Goal: Use online tool/utility: Use online tool/utility

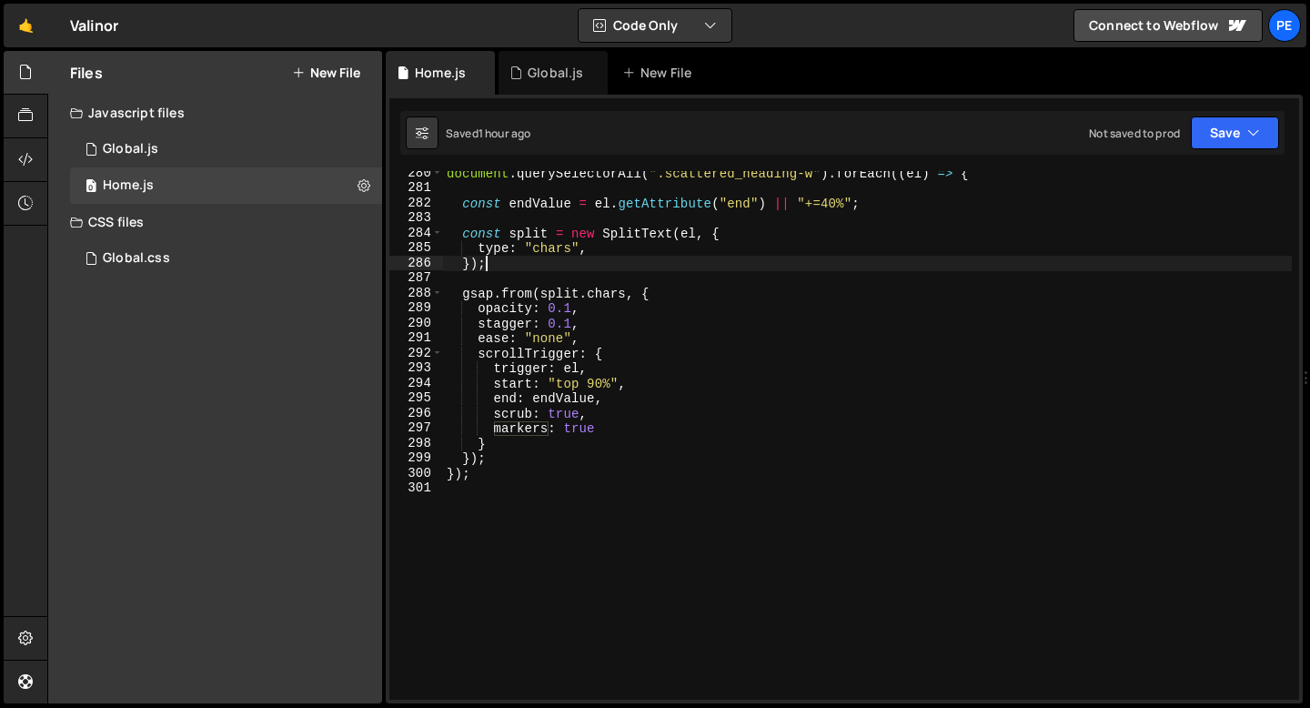
scroll to position [4194, 0]
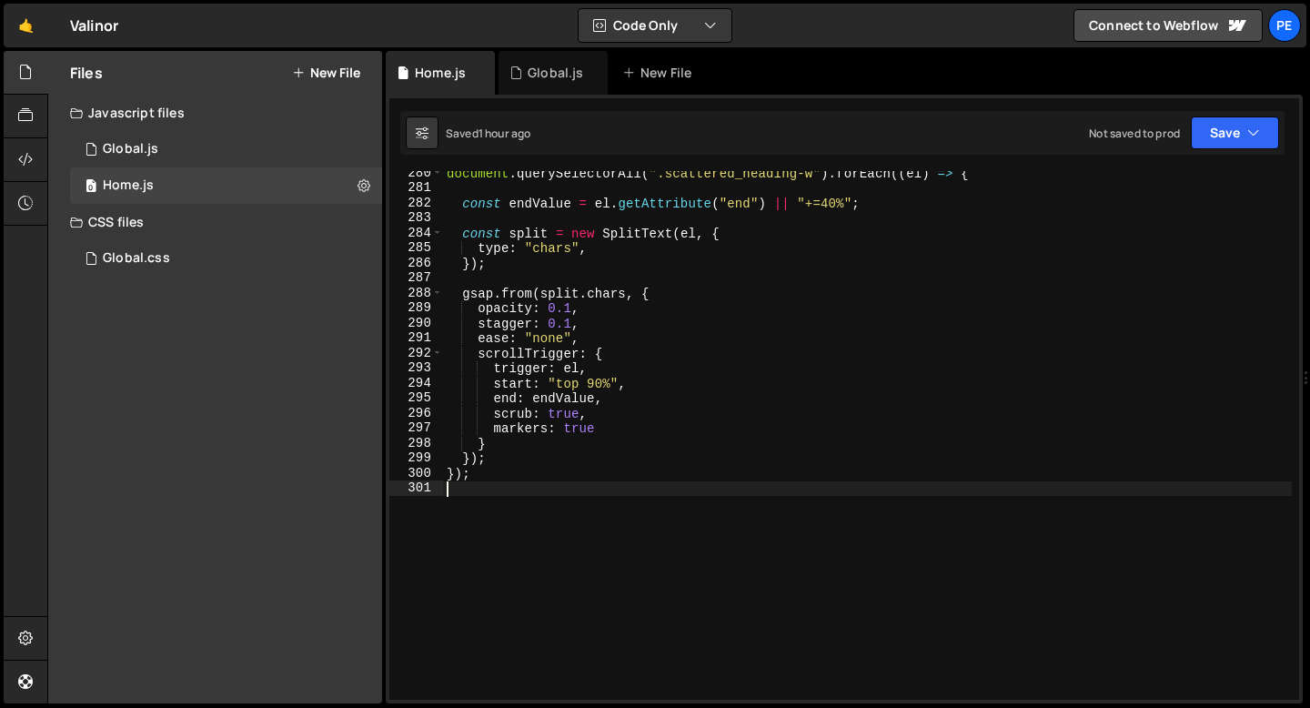
click at [496, 487] on div "document . querySelectorAll ( ".scattered_heading-w" ) . forEach (( el ) => { c…" at bounding box center [867, 445] width 849 height 559
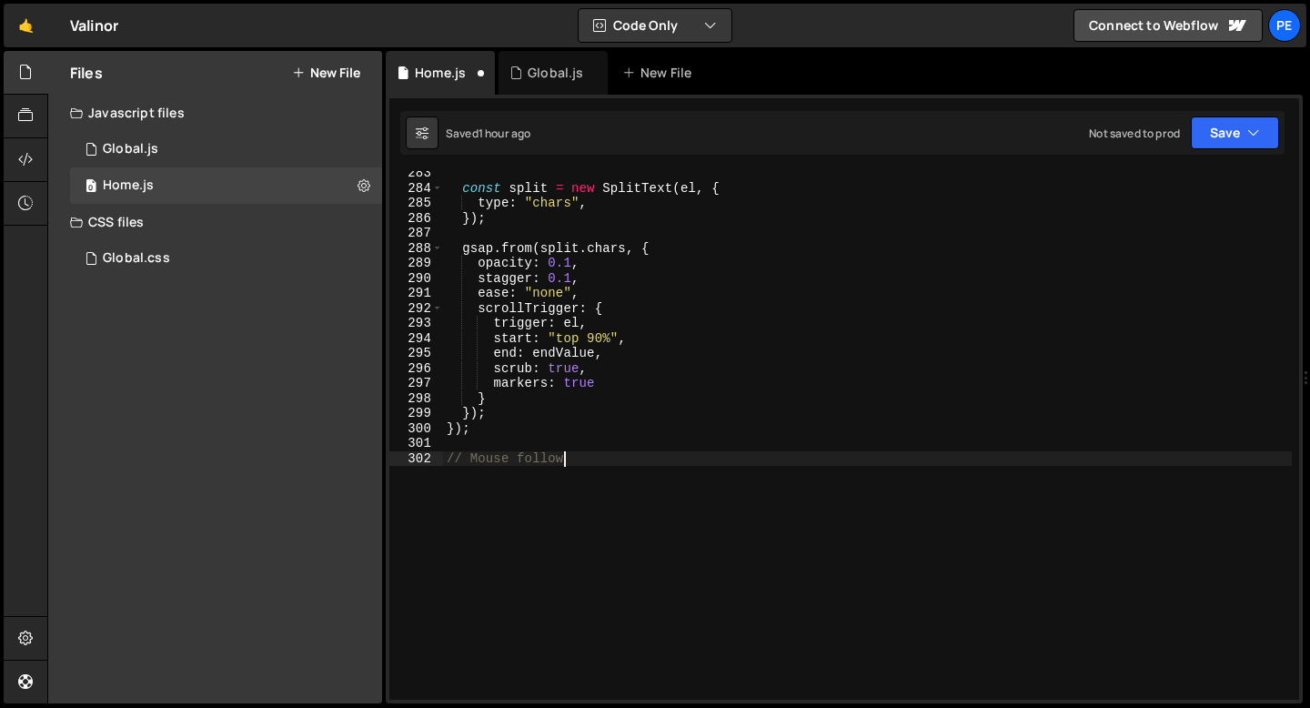
scroll to position [0, 7]
type textarea "// Mouse follow cursor"
paste textarea "}"
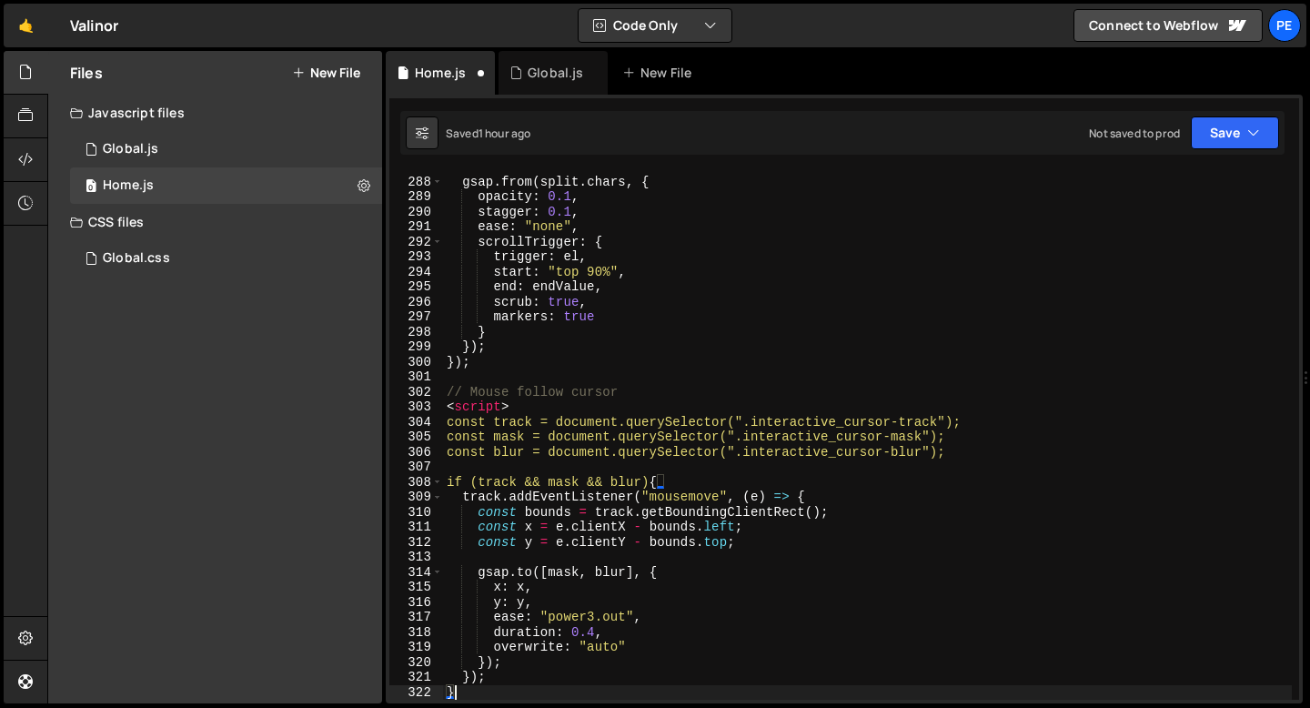
scroll to position [4305, 0]
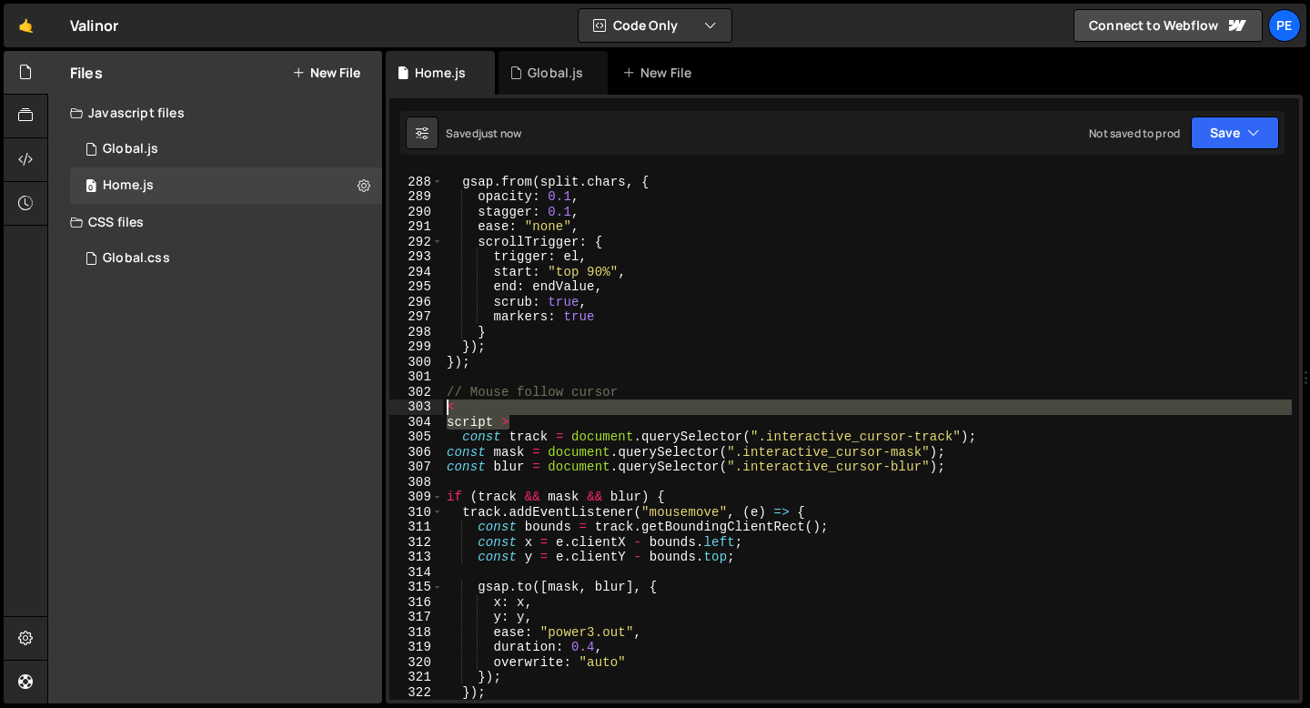
drag, startPoint x: 510, startPoint y: 423, endPoint x: 439, endPoint y: 408, distance: 72.6
click at [439, 408] on div "}); 287 288 289 290 291 292 293 294 295 296 297 298 299 300 301 302 303 304 305…" at bounding box center [844, 435] width 910 height 529
type textarea "< script >"
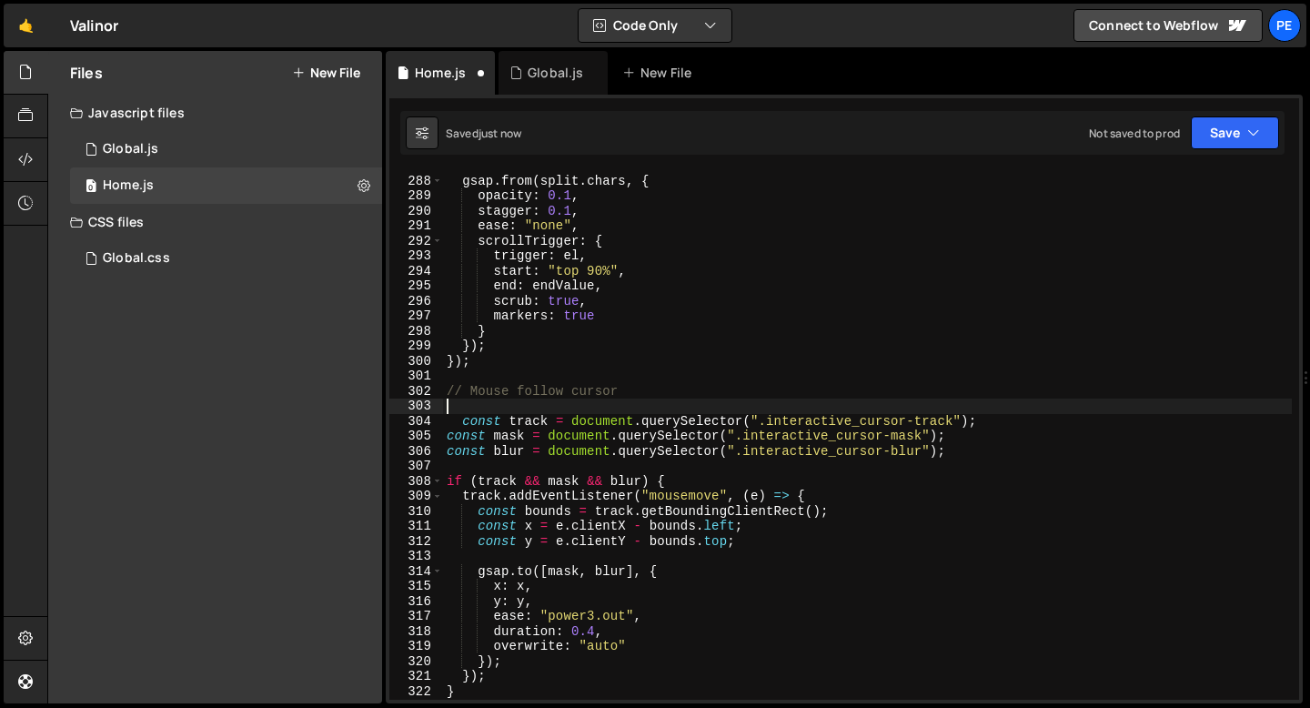
scroll to position [4413, 0]
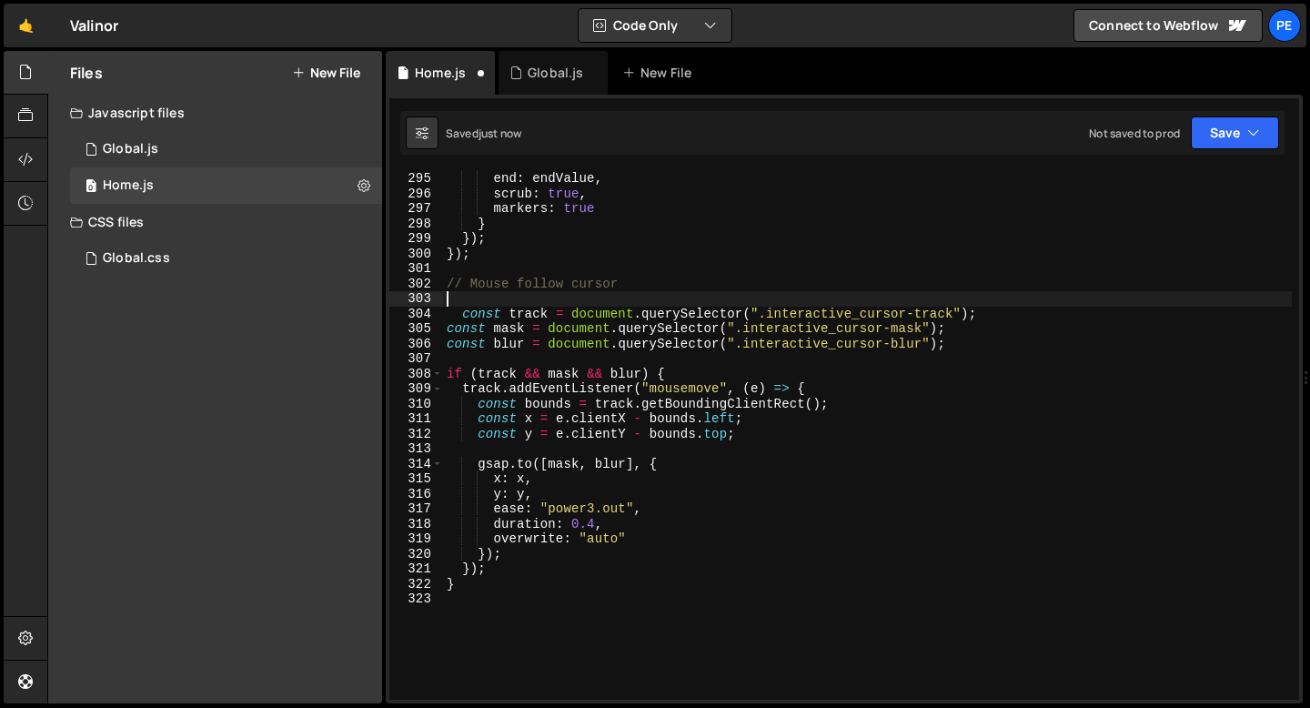
click at [478, 598] on div "end : endValue , scrub : true , markers : true } }) ; }) ; // Mouse follow curs…" at bounding box center [867, 450] width 849 height 559
click at [549, 564] on div "end : endValue , scrub : true , markers : true } }) ; }) ; // Mouse follow curs…" at bounding box center [867, 450] width 849 height 559
type textarea "});"
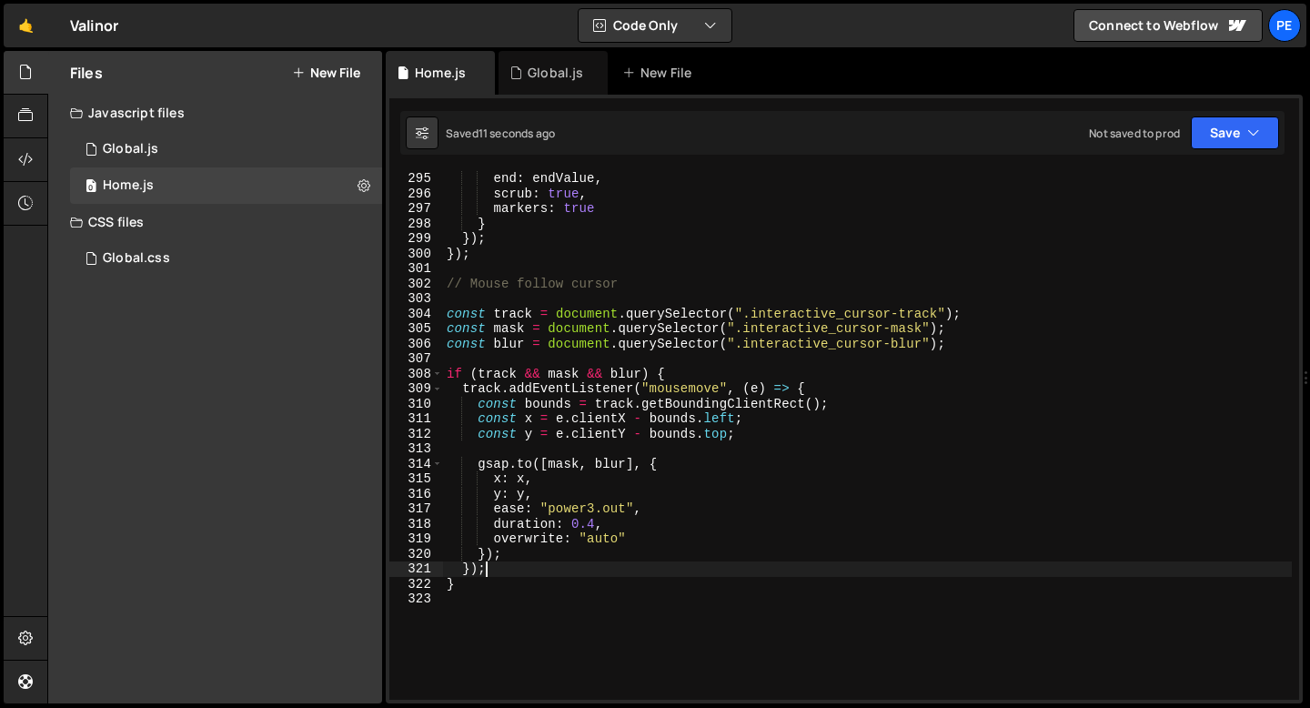
click at [539, 573] on div "end : endValue , scrub : true , markers : true } }) ; }) ; // Mouse follow curs…" at bounding box center [867, 450] width 849 height 559
click at [468, 364] on div "end : endValue , scrub : true , markers : true } }) ; }) ; // Mouse follow curs…" at bounding box center [867, 450] width 849 height 559
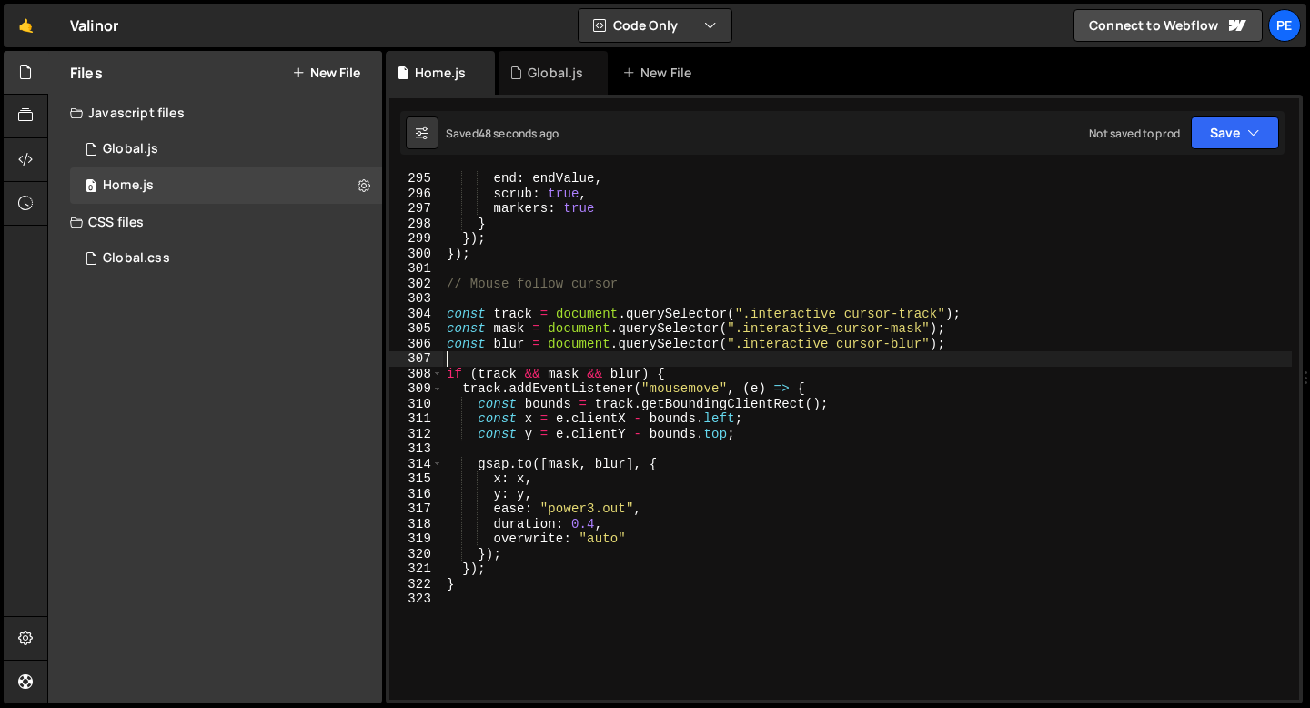
click at [492, 592] on div "end : endValue , scrub : true , markers : true } }) ; }) ; // Mouse follow curs…" at bounding box center [867, 450] width 849 height 559
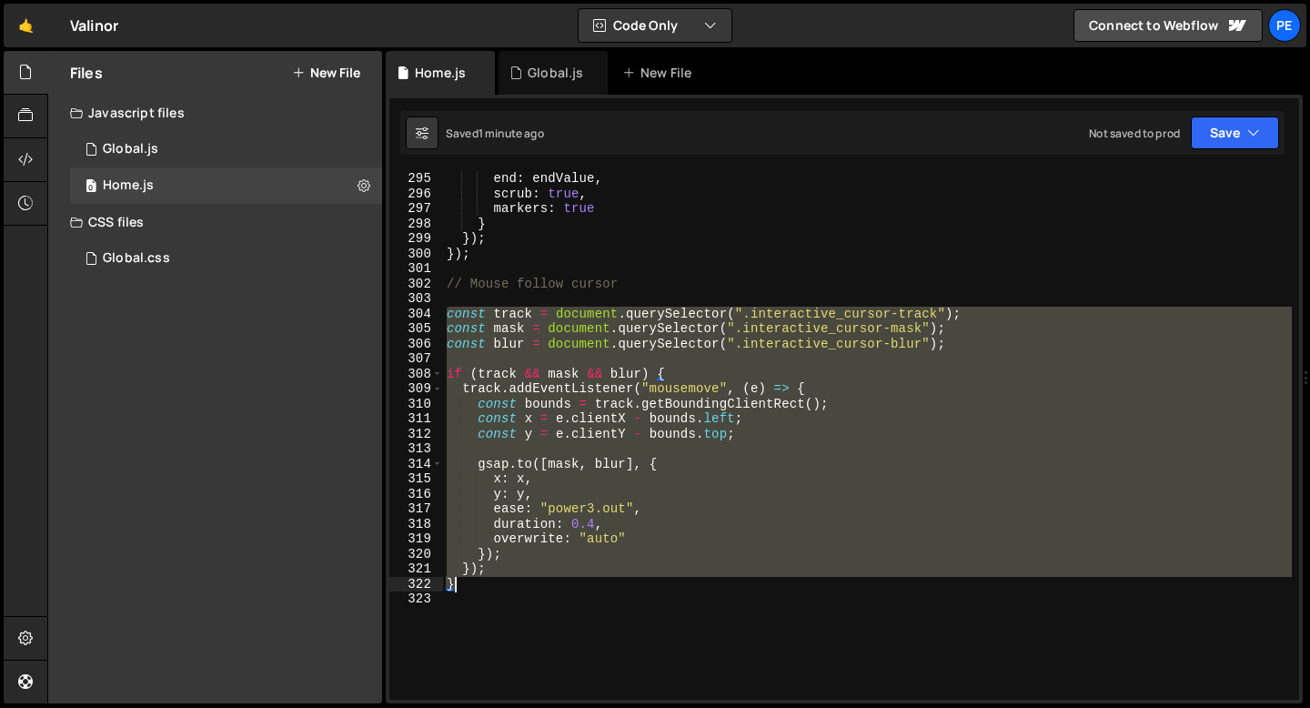
drag, startPoint x: 446, startPoint y: 310, endPoint x: 487, endPoint y: 588, distance: 280.5
click at [487, 588] on div "end : endValue , scrub : true , markers : true } }) ; }) ; // Mouse follow curs…" at bounding box center [867, 450] width 849 height 559
paste textarea
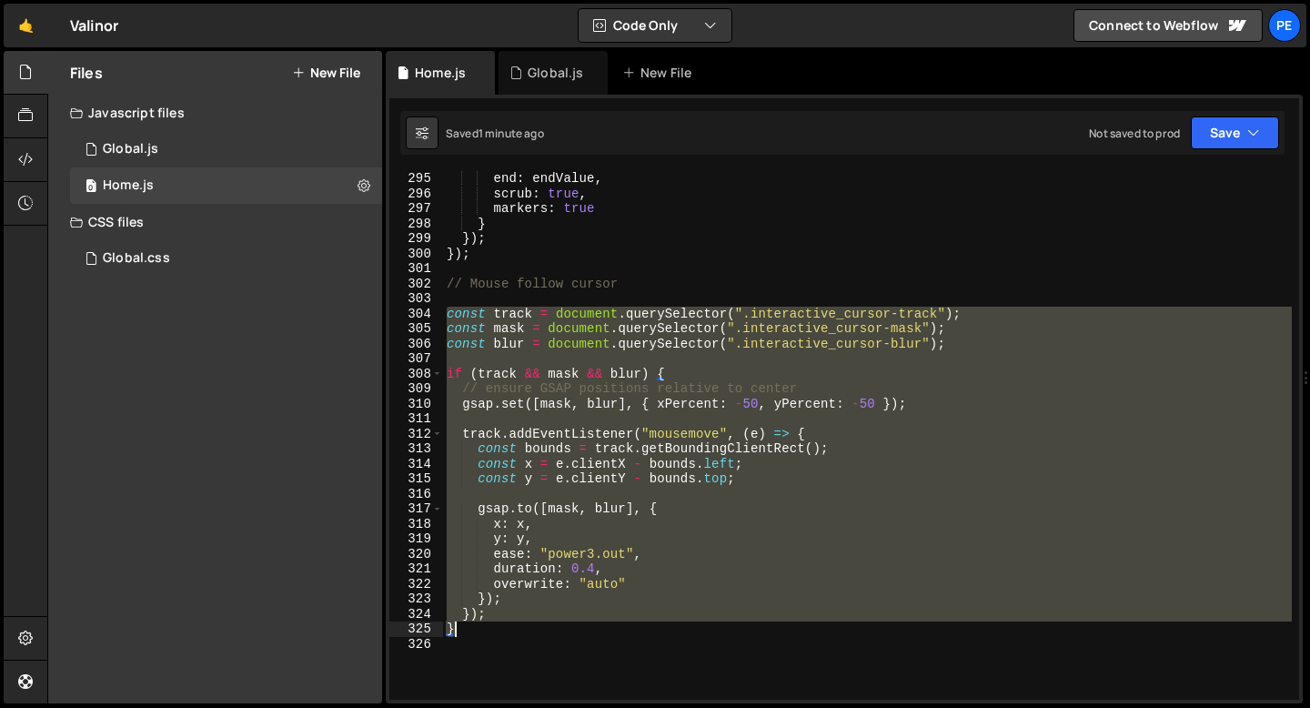
drag, startPoint x: 448, startPoint y: 314, endPoint x: 463, endPoint y: 628, distance: 314.2
click at [463, 627] on div "end : endValue , scrub : true , markers : true } }) ; }) ; // Mouse follow curs…" at bounding box center [867, 450] width 849 height 559
paste textarea
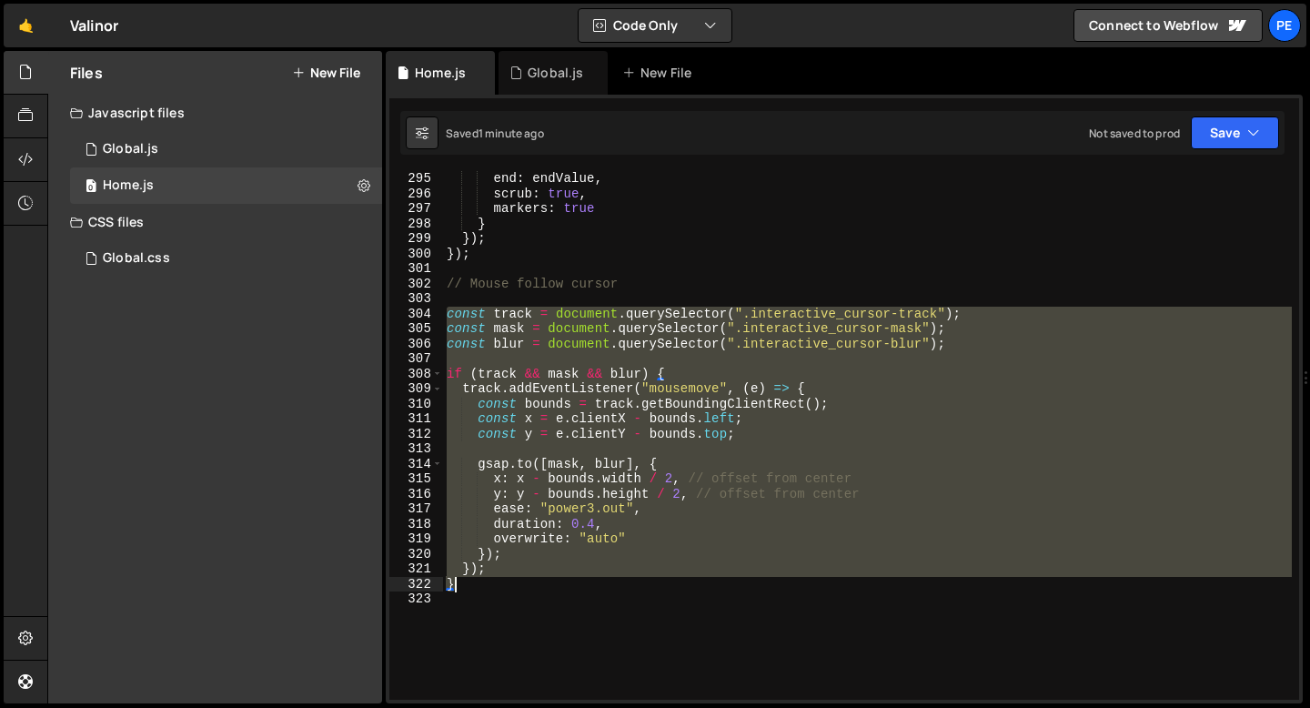
drag, startPoint x: 448, startPoint y: 311, endPoint x: 469, endPoint y: 582, distance: 272.0
click at [469, 582] on div "end : endValue , scrub : true , markers : true } }) ; }) ; // Mouse follow curs…" at bounding box center [867, 450] width 849 height 559
paste textarea
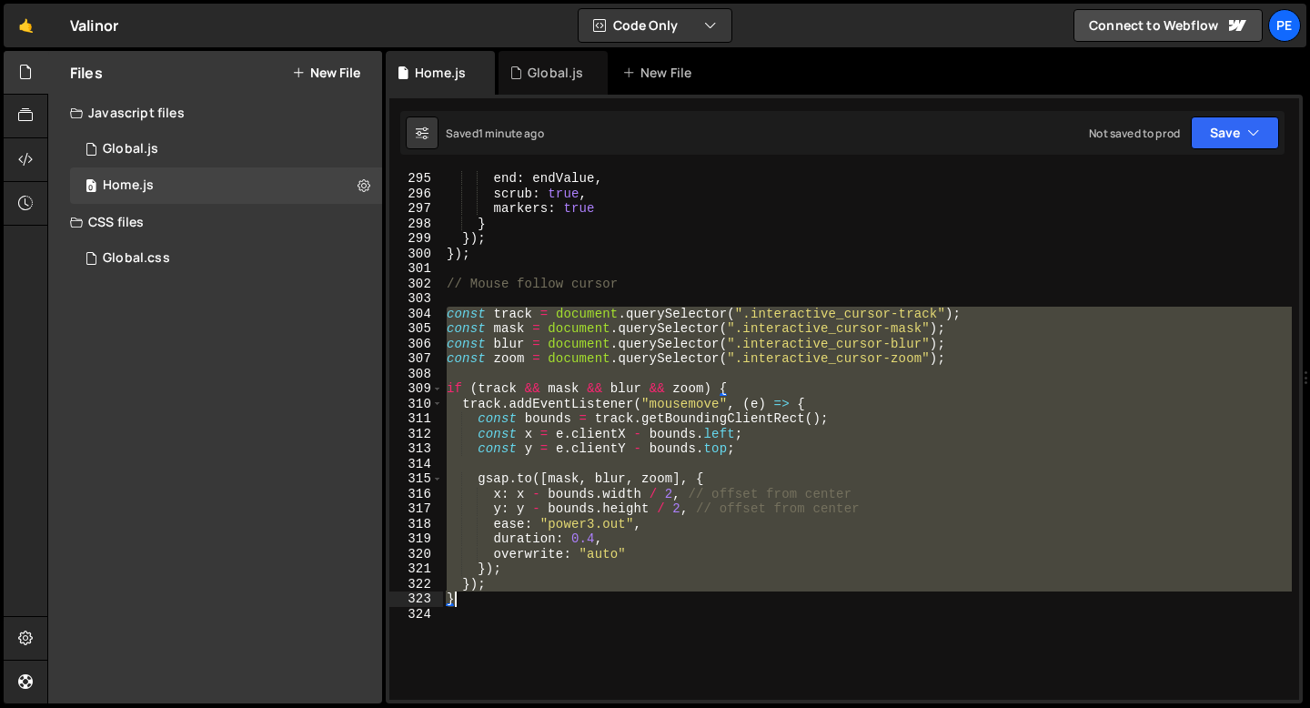
drag, startPoint x: 444, startPoint y: 315, endPoint x: 509, endPoint y: 598, distance: 290.4
click at [509, 599] on div "end : endValue , scrub : true , markers : true } }) ; }) ; // Mouse follow curs…" at bounding box center [867, 450] width 849 height 559
paste textarea
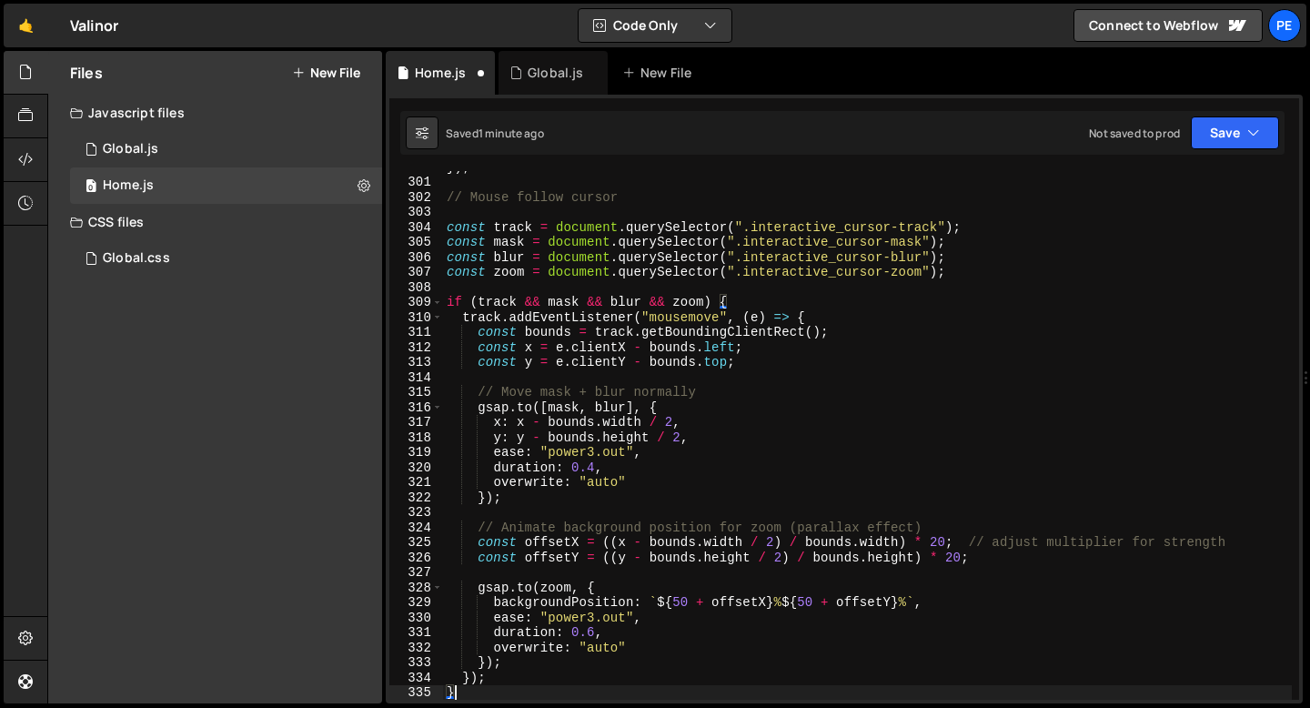
scroll to position [4499, 0]
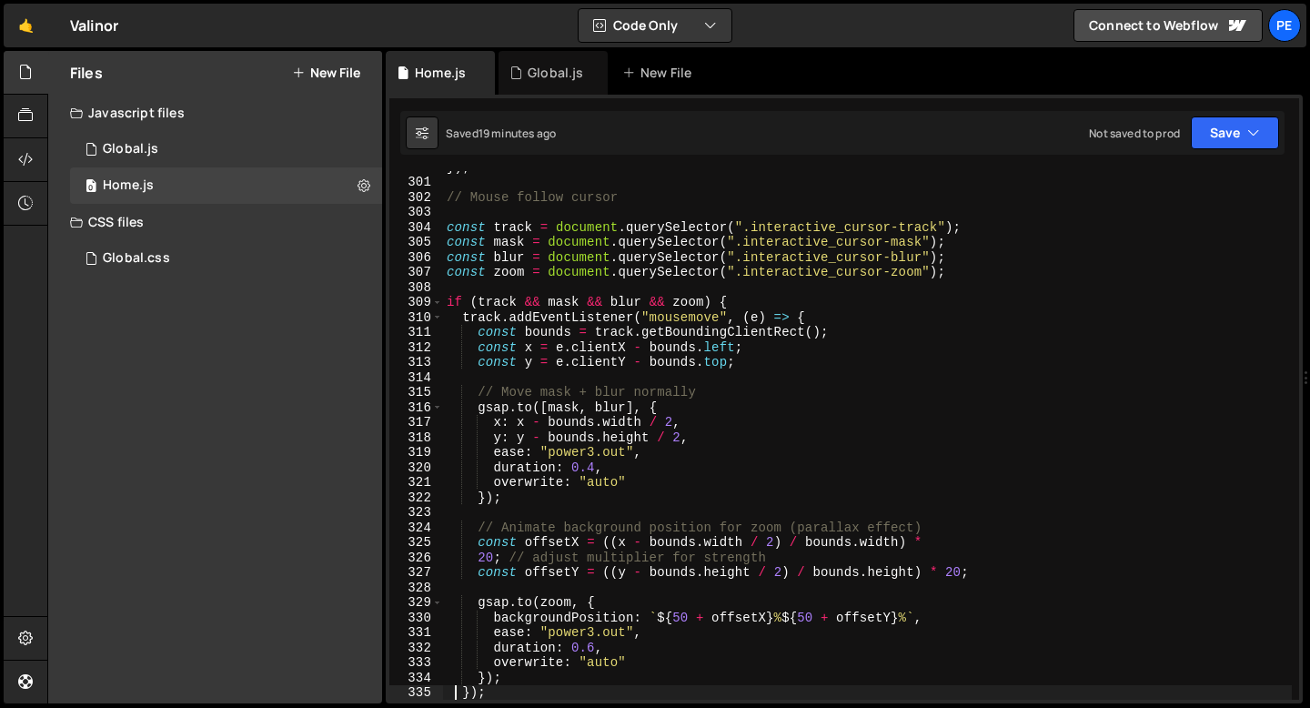
click at [442, 222] on div "304" at bounding box center [416, 227] width 54 height 15
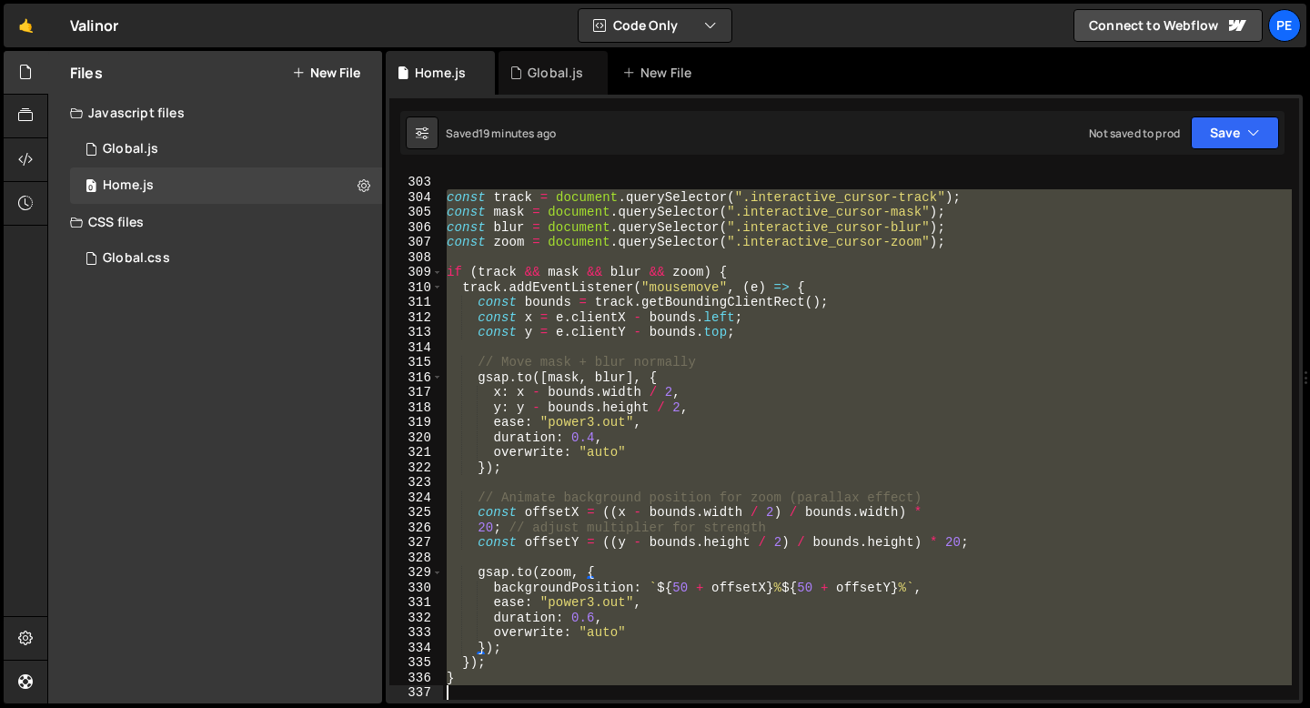
scroll to position [4529, 0]
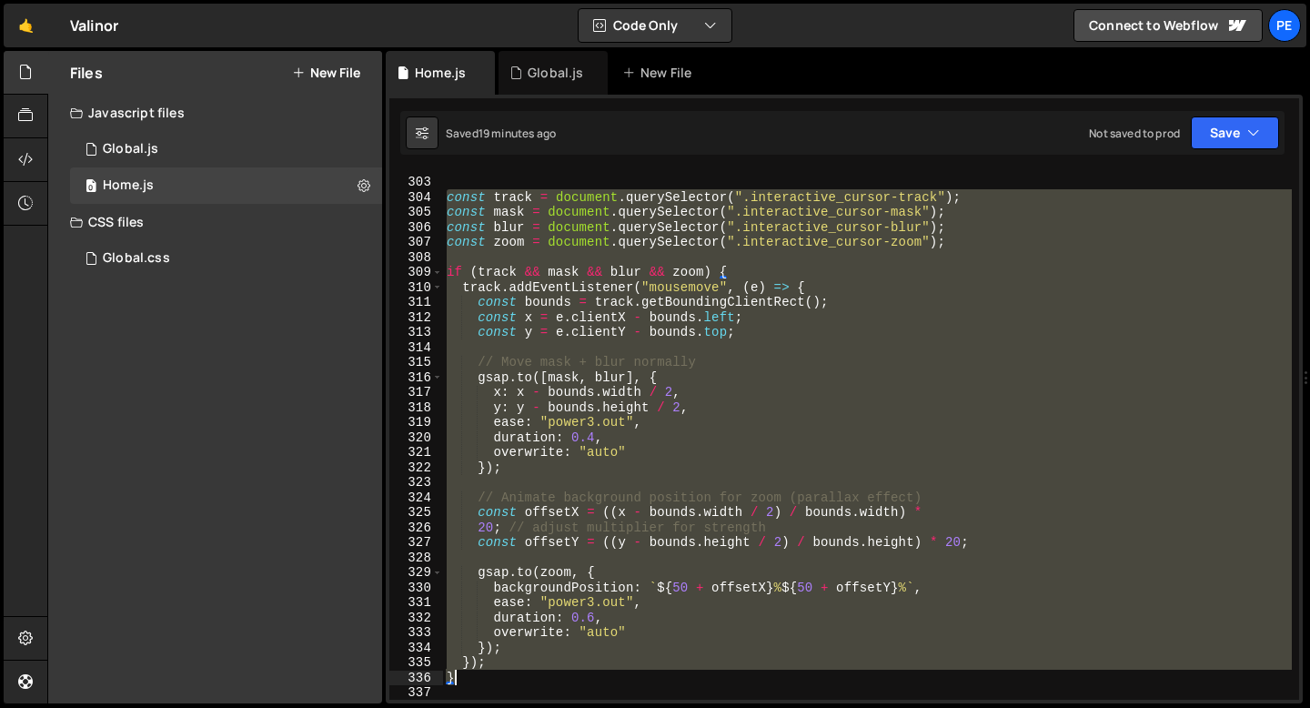
drag, startPoint x: 445, startPoint y: 223, endPoint x: 510, endPoint y: 672, distance: 454.1
click at [510, 674] on div "// Mouse follow cursor const track = document . querySelector ( ".interactive_c…" at bounding box center [867, 438] width 849 height 559
type textarea "}); }"
paste textarea
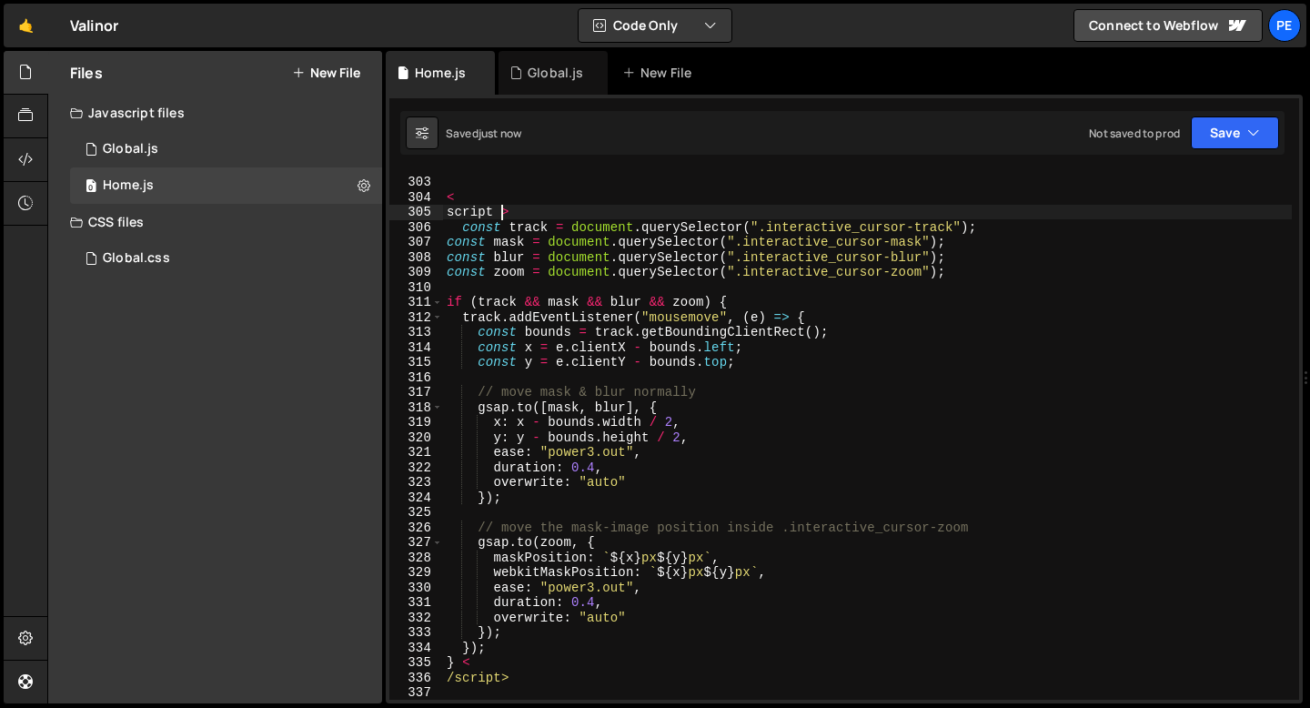
click at [503, 206] on div "// Mouse follow cursor < script > const track = document . querySelector ( ".in…" at bounding box center [867, 438] width 849 height 559
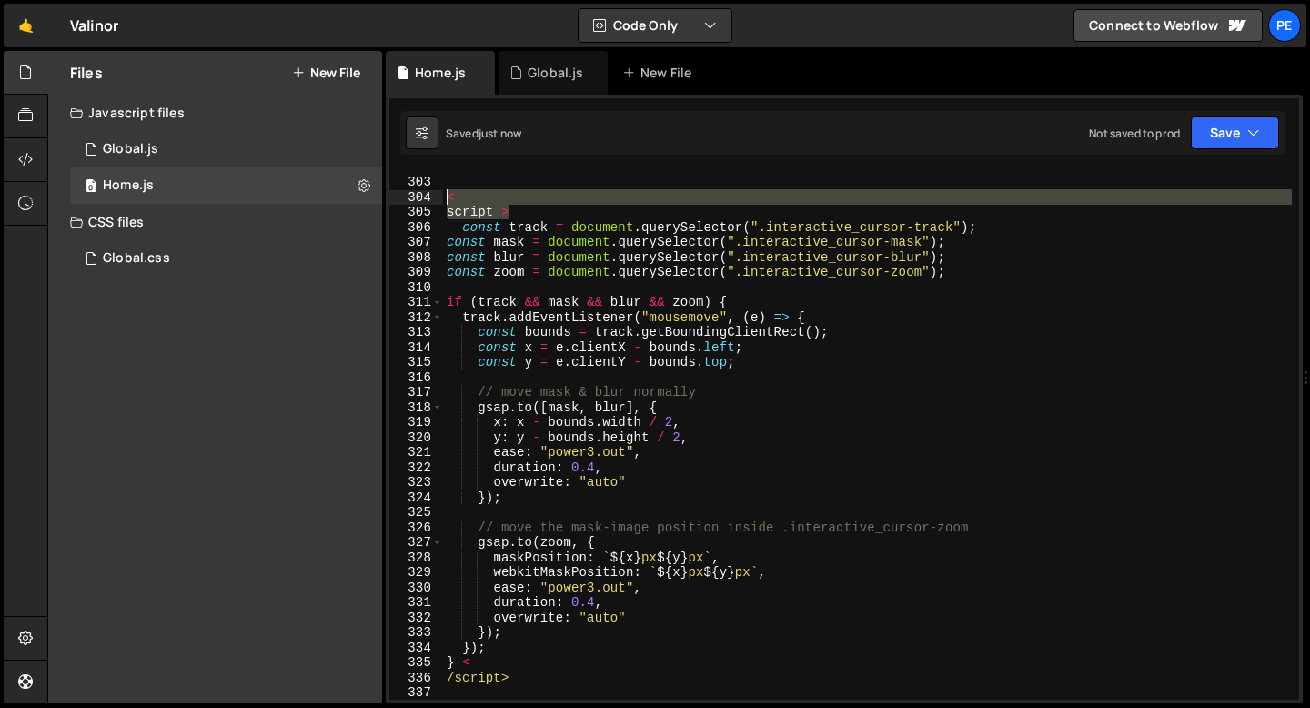
drag, startPoint x: 513, startPoint y: 207, endPoint x: 422, endPoint y: 201, distance: 91.2
click at [421, 202] on div "script > 302 303 304 305 306 307 308 309 310 311 312 313 314 315 316 317 318 31…" at bounding box center [844, 435] width 910 height 529
type textarea "< script >"
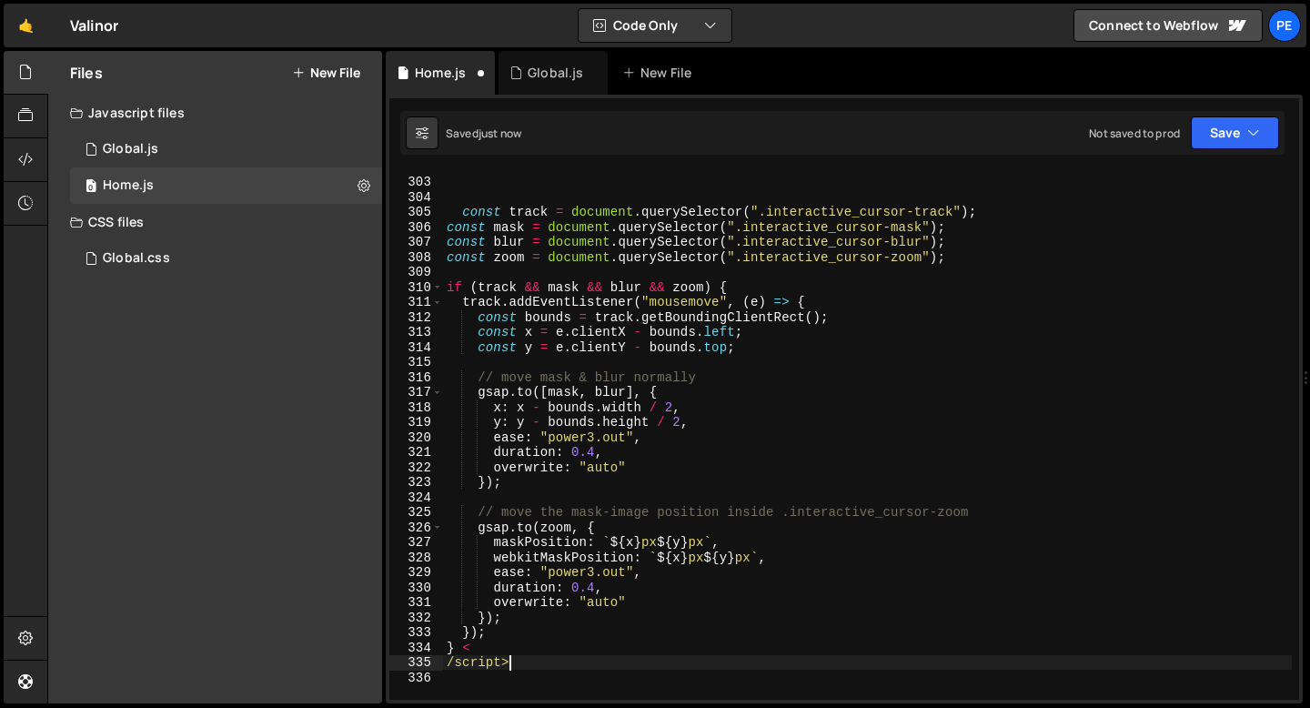
click at [519, 662] on div "// Mouse follow cursor const track = document . querySelector ( ".interactive_c…" at bounding box center [867, 438] width 849 height 559
drag, startPoint x: 462, startPoint y: 649, endPoint x: 578, endPoint y: 666, distance: 116.8
click at [578, 666] on div "// Mouse follow cursor const track = document . querySelector ( ".interactive_c…" at bounding box center [867, 438] width 849 height 559
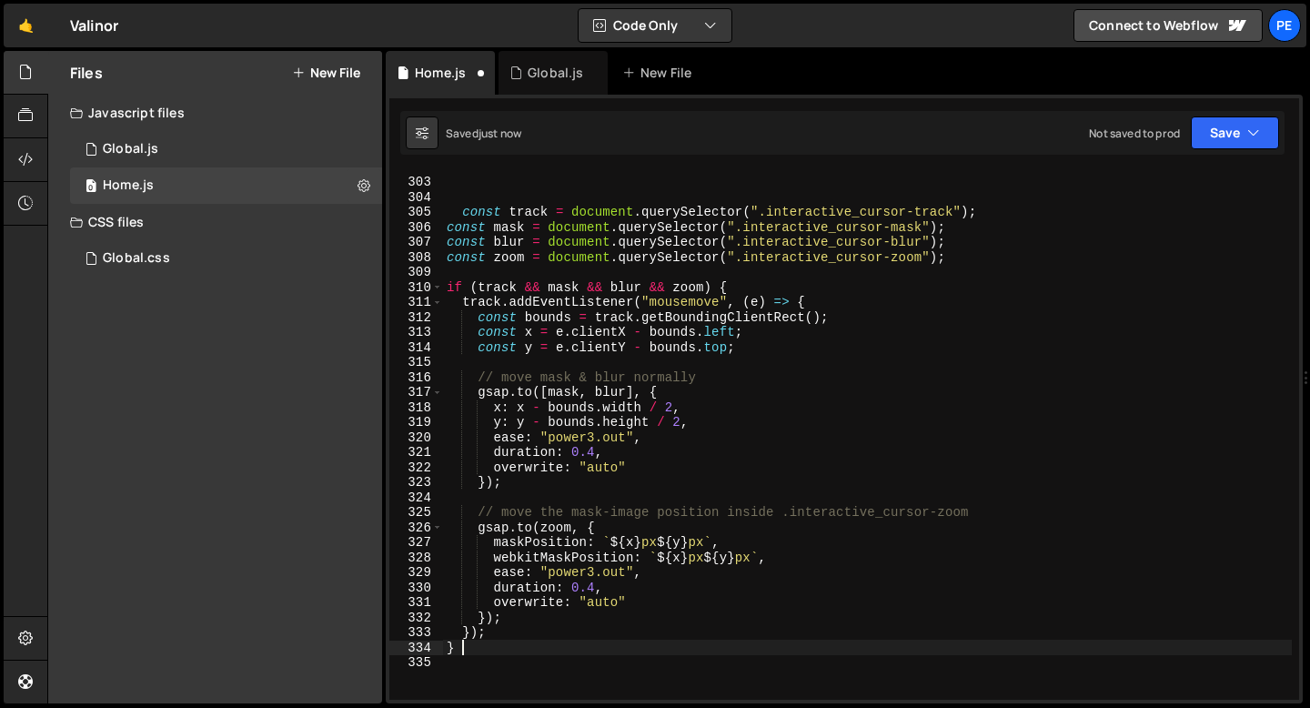
type textarea "}"
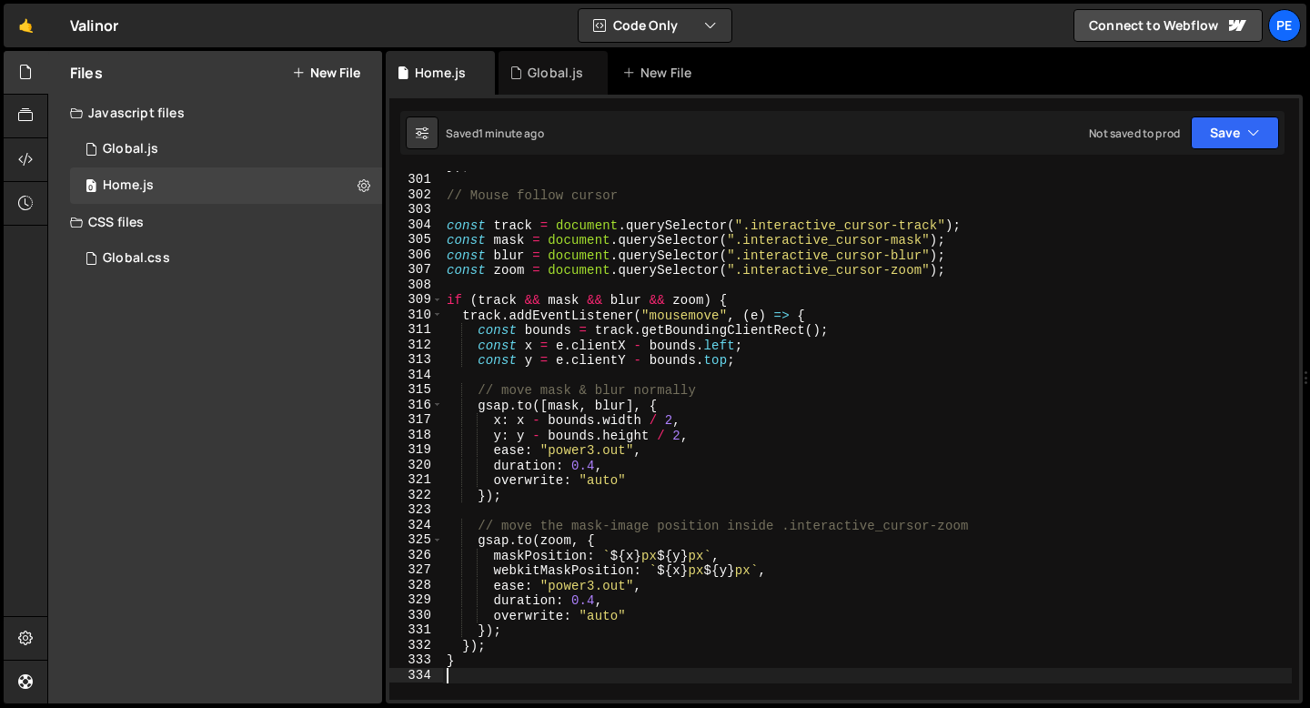
scroll to position [4502, 0]
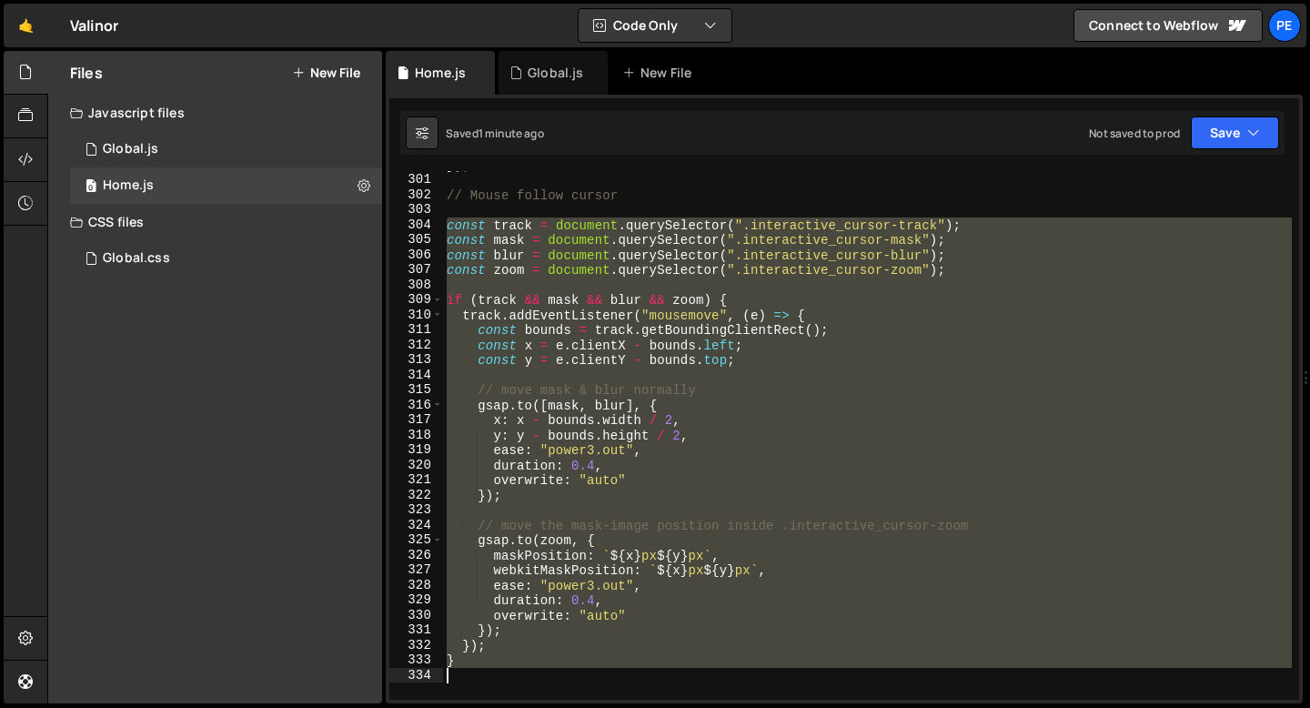
drag, startPoint x: 448, startPoint y: 226, endPoint x: 498, endPoint y: 672, distance: 449.3
click at [498, 674] on div "}) ; // Mouse follow cursor const track = document . querySelector ( ".interact…" at bounding box center [867, 436] width 849 height 559
type textarea "}"
paste textarea
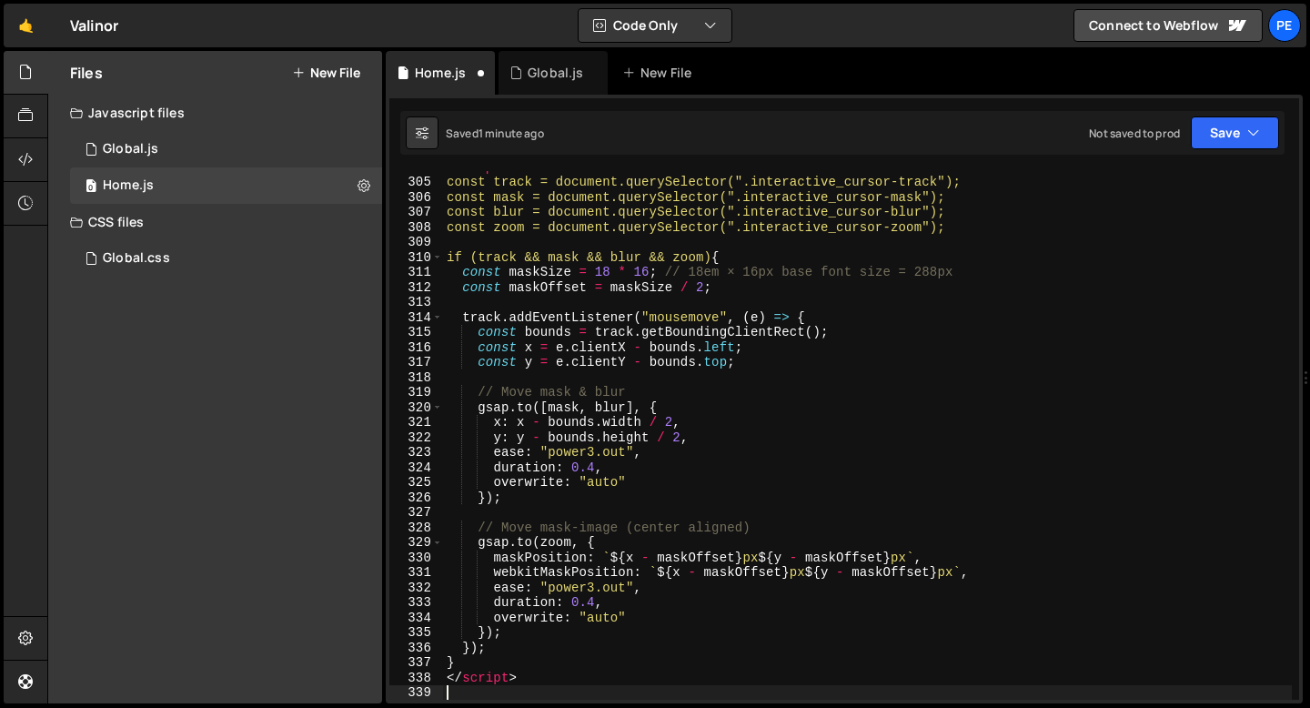
scroll to position [4559, 0]
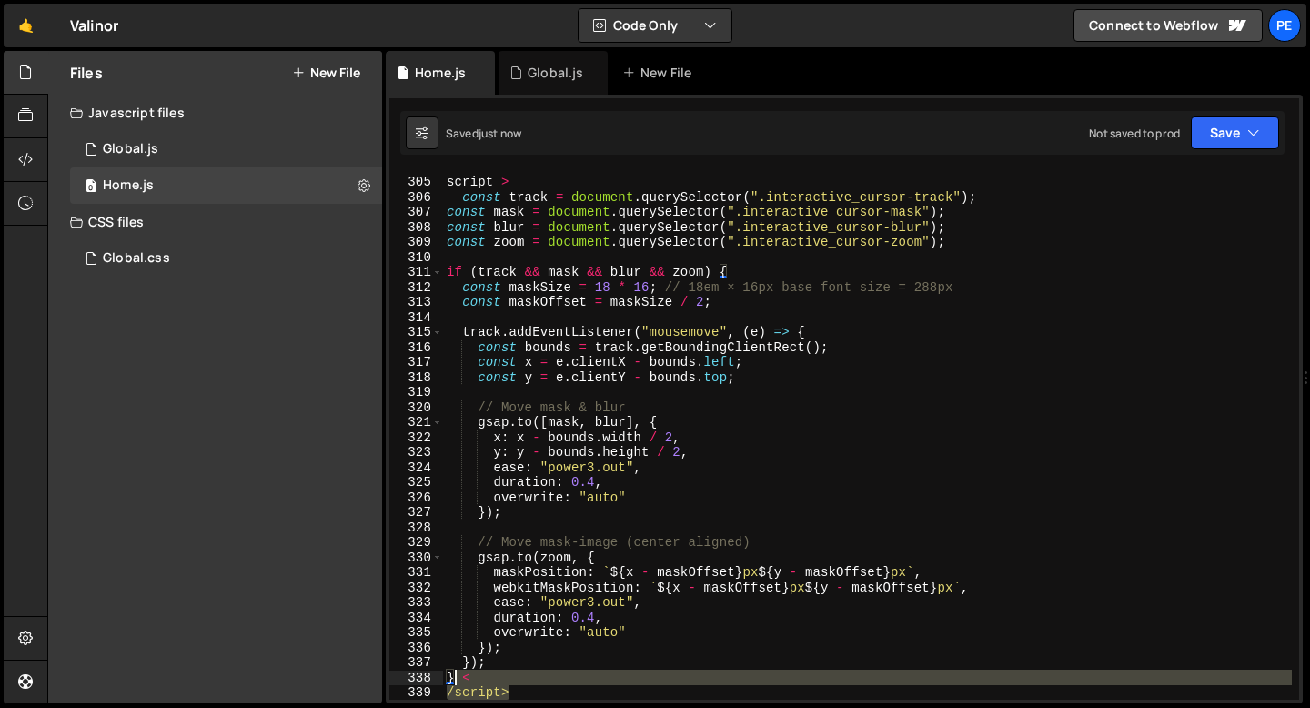
drag, startPoint x: 511, startPoint y: 690, endPoint x: 458, endPoint y: 681, distance: 54.3
click at [458, 681] on div "< script > const track = document . querySelector ( ".interactive_cursor-track"…" at bounding box center [867, 438] width 849 height 559
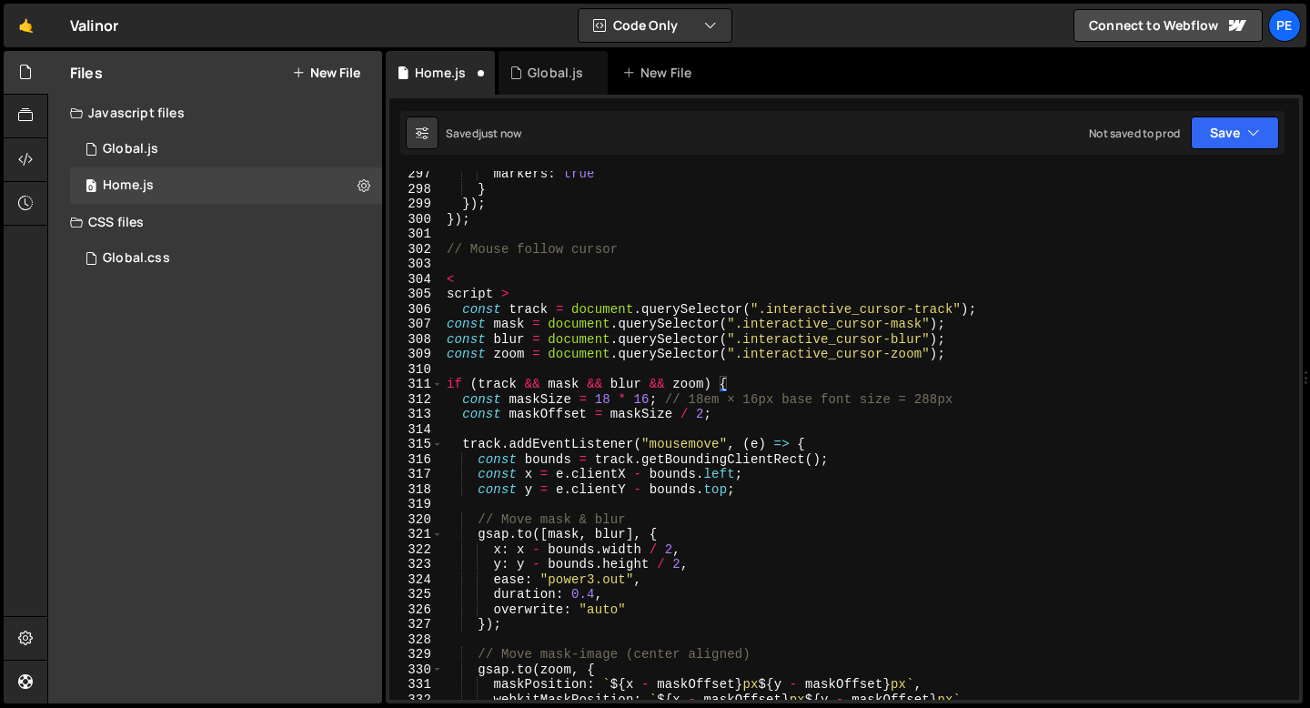
scroll to position [4447, 0]
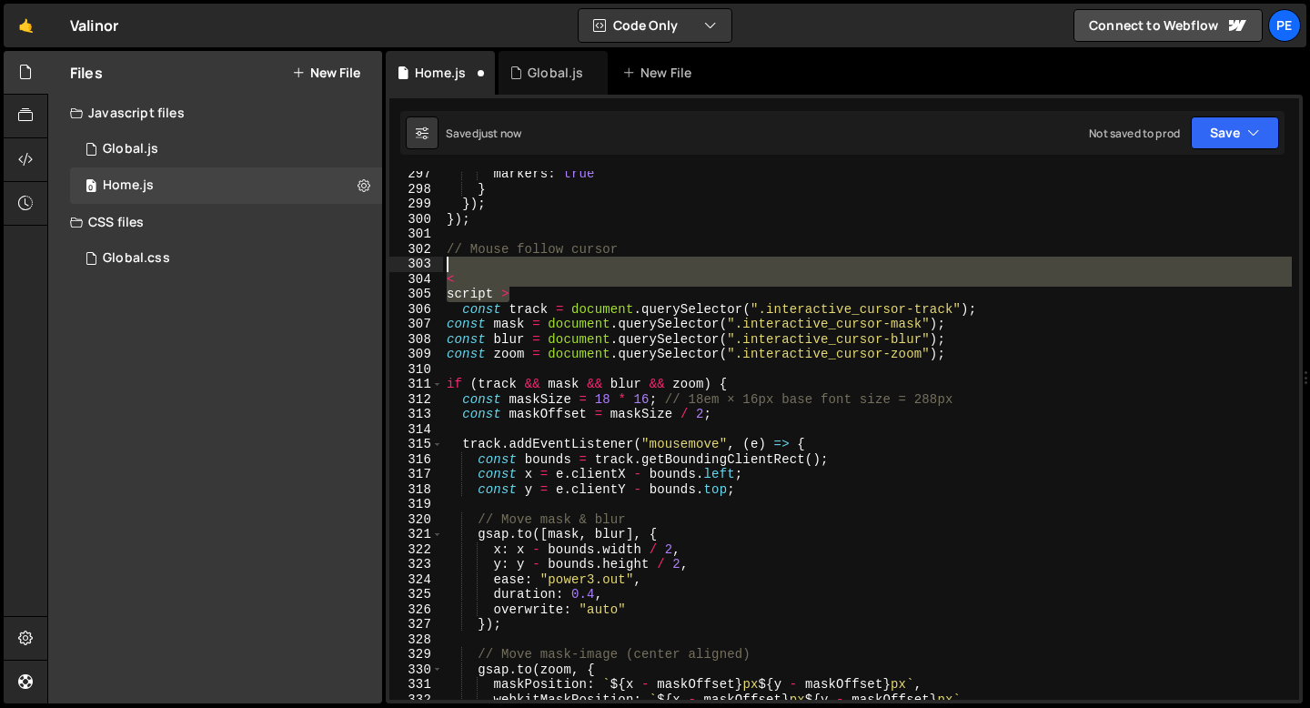
drag, startPoint x: 519, startPoint y: 293, endPoint x: 446, endPoint y: 267, distance: 78.0
click at [446, 267] on div "markers : true } }) ; }) ; // Mouse follow cursor < script > const track = docu…" at bounding box center [867, 445] width 849 height 559
type textarea "<"
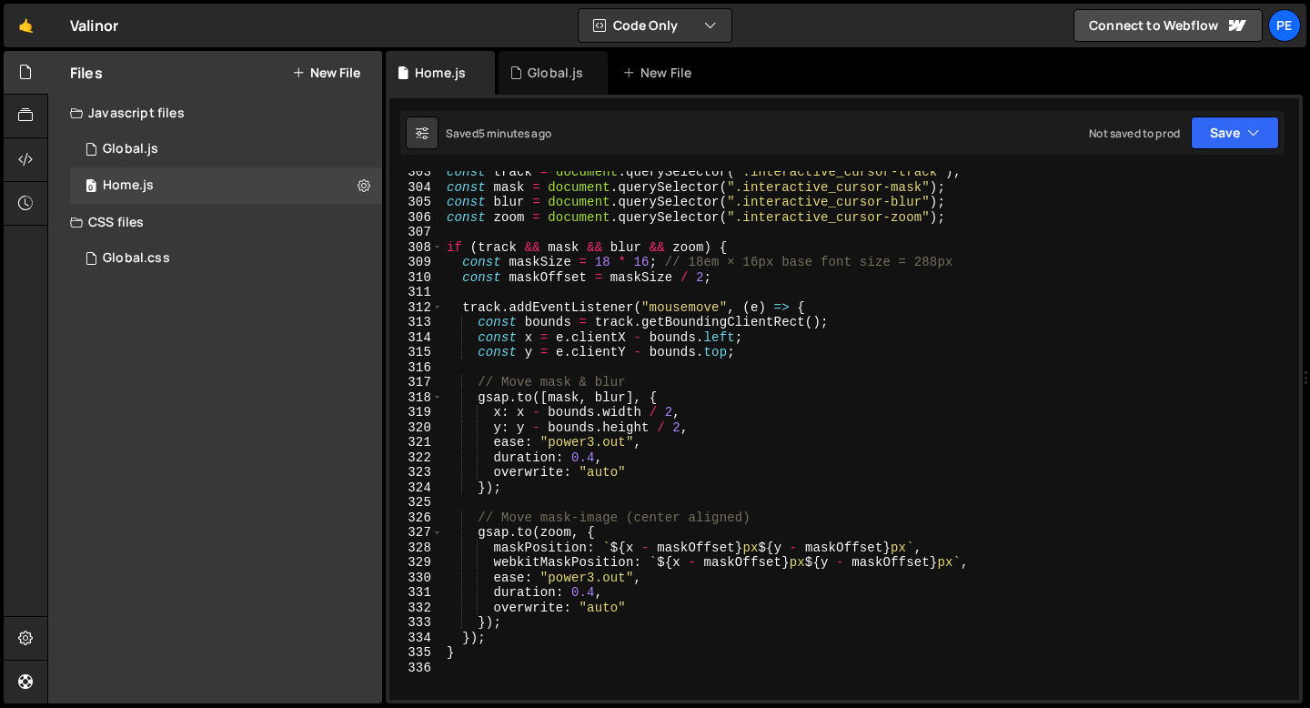
scroll to position [4538, 0]
click at [594, 455] on div "const track = document . querySelector ( ".interactive_cursor-track" ) ; const …" at bounding box center [867, 444] width 849 height 559
click at [592, 439] on div "const track = document . querySelector ( ".interactive_cursor-track" ) ; const …" at bounding box center [867, 444] width 849 height 559
click at [595, 592] on div "const track = document . querySelector ( ".interactive_cursor-track" ) ; const …" at bounding box center [867, 444] width 849 height 559
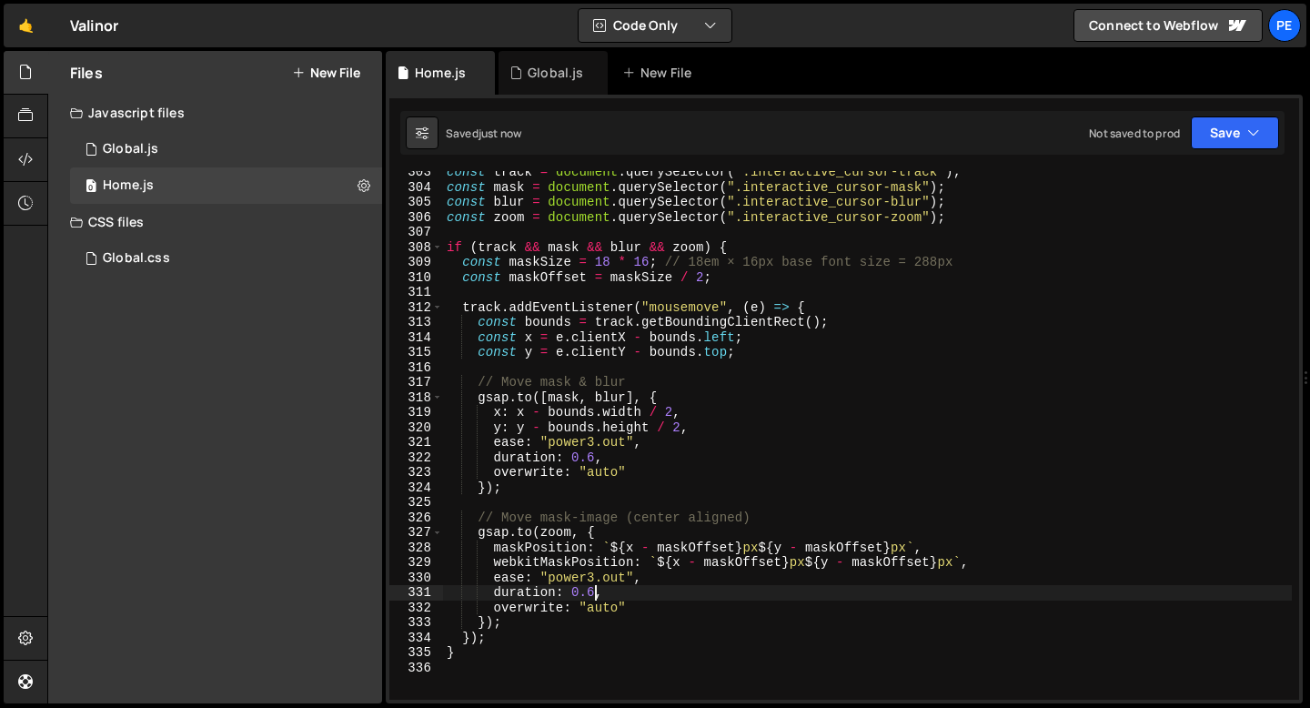
type textarea "duration: 0.6,"
